Goal: Task Accomplishment & Management: Manage account settings

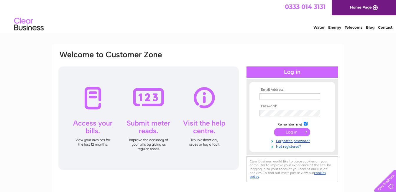
type input "[EMAIL_ADDRESS][DOMAIN_NAME]"
click at [289, 131] on input "submit" at bounding box center [292, 132] width 36 height 8
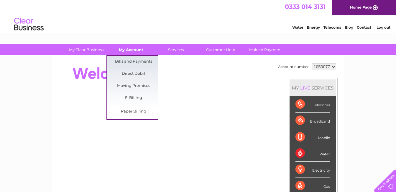
click at [131, 50] on link "My Account" at bounding box center [131, 49] width 49 height 11
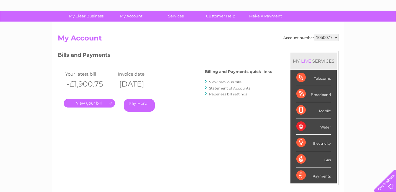
scroll to position [31, 0]
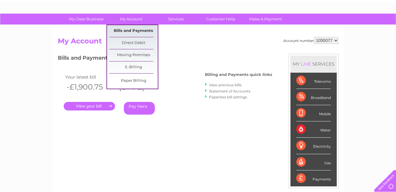
click at [130, 31] on link "Bills and Payments" at bounding box center [133, 31] width 49 height 12
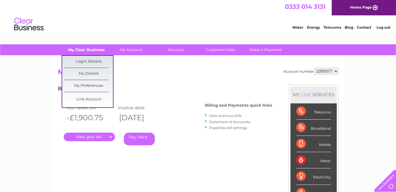
click at [93, 48] on link "My Clear Business" at bounding box center [86, 49] width 49 height 11
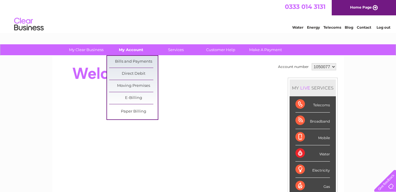
click at [135, 52] on link "My Account" at bounding box center [131, 49] width 49 height 11
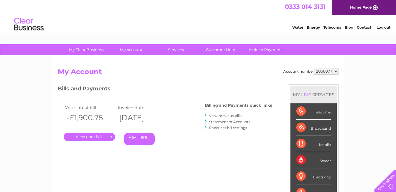
click at [101, 137] on link "." at bounding box center [89, 136] width 51 height 9
